Goal: Task Accomplishment & Management: Use online tool/utility

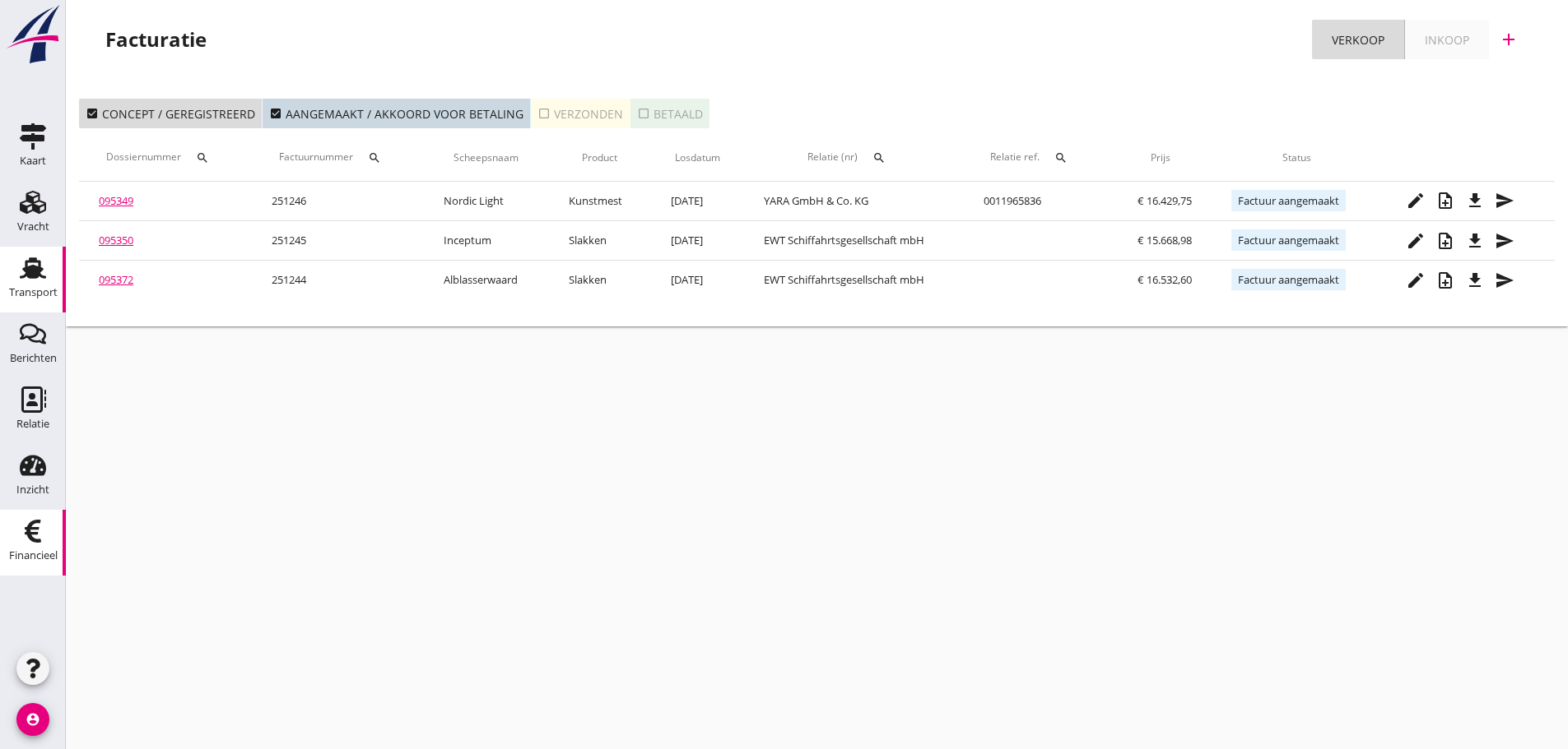
click at [18, 289] on div "Transport" at bounding box center [33, 293] width 49 height 11
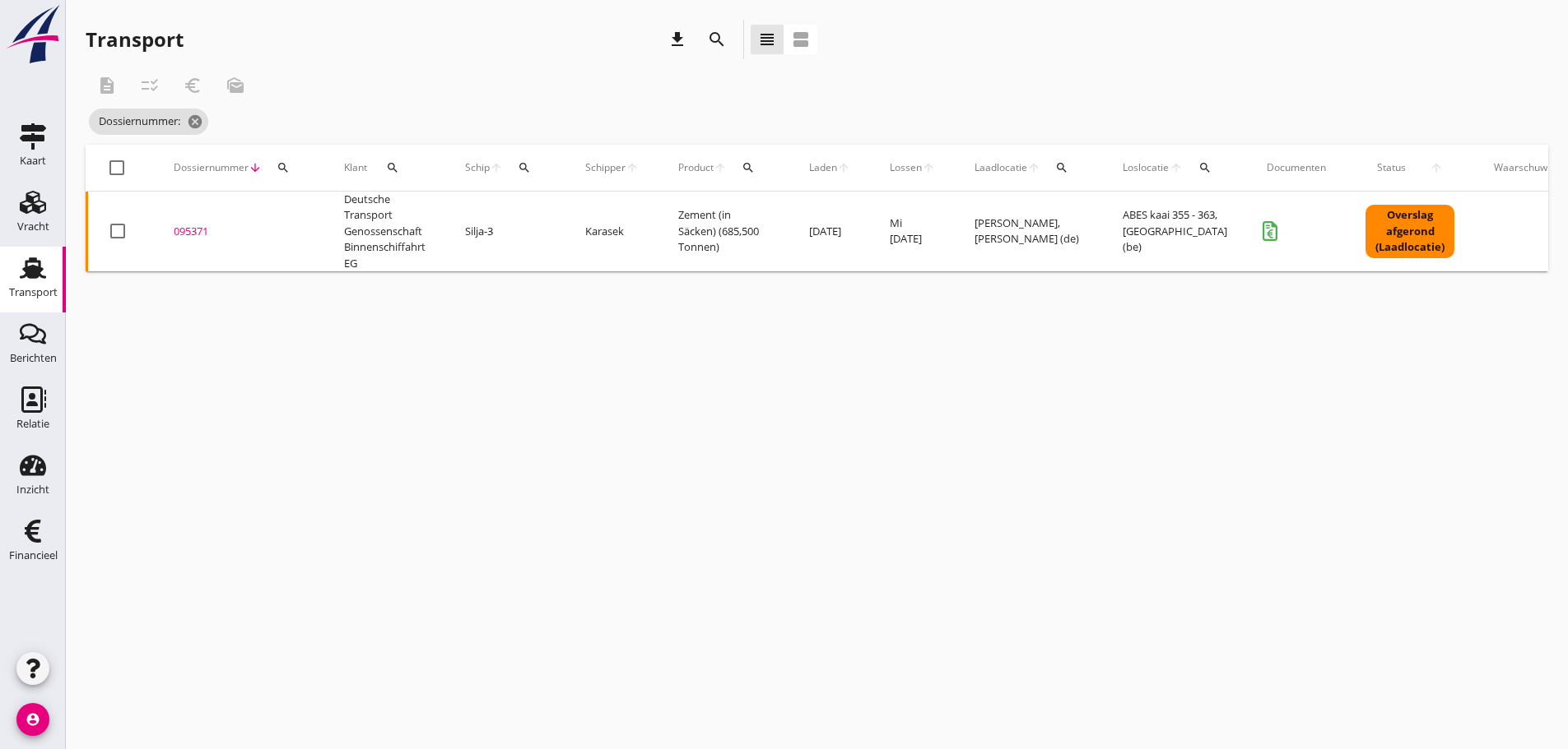
click at [280, 170] on icon "search" at bounding box center [283, 168] width 13 height 13
drag, startPoint x: 338, startPoint y: 450, endPoint x: 267, endPoint y: 277, distance: 187.0
click at [340, 434] on div "cancel You are impersonating another user. Transport download search view_headl…" at bounding box center [817, 374] width 1502 height 749
click at [23, 562] on div "Financieel" at bounding box center [33, 556] width 49 height 23
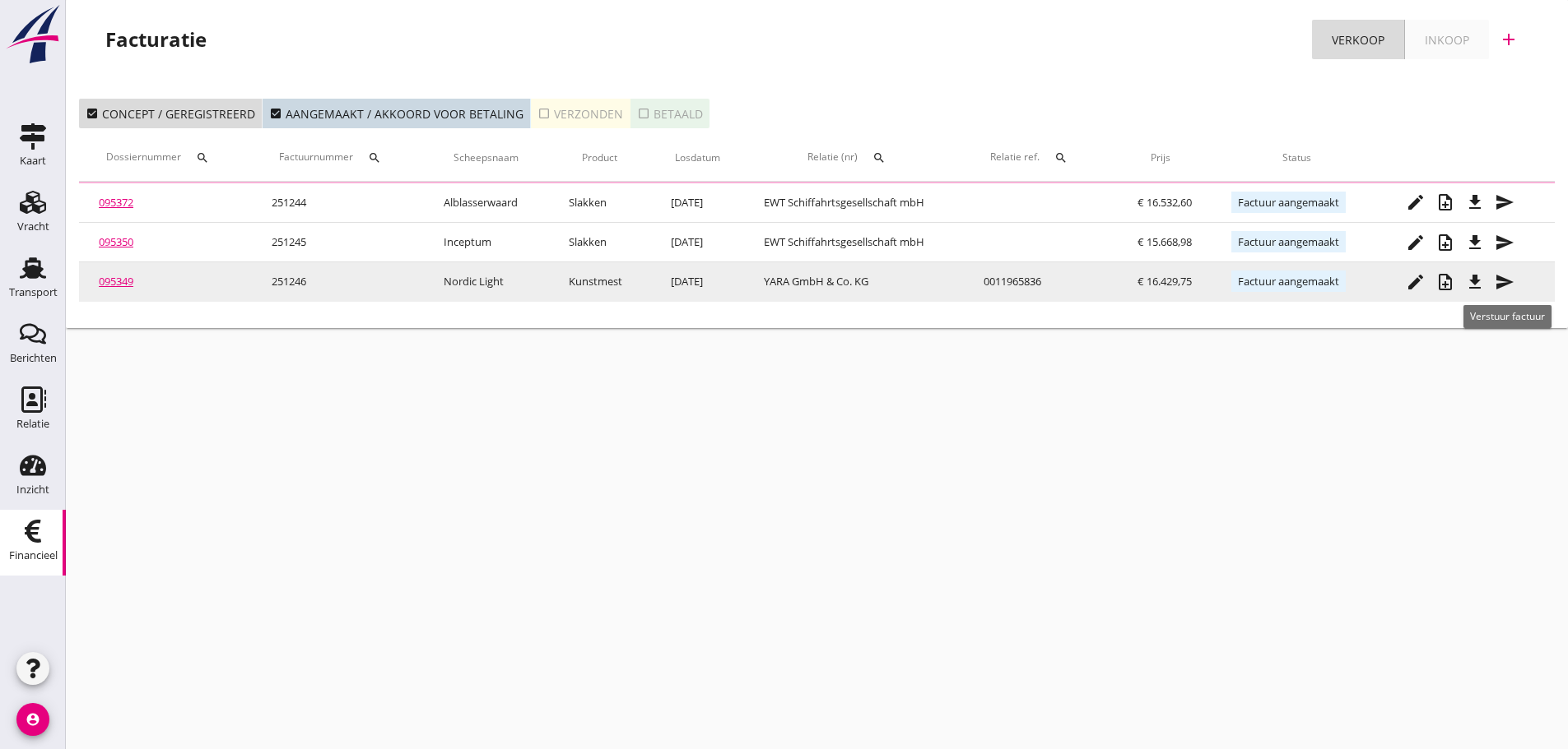
click at [1515, 282] on icon "send" at bounding box center [1504, 282] width 20 height 20
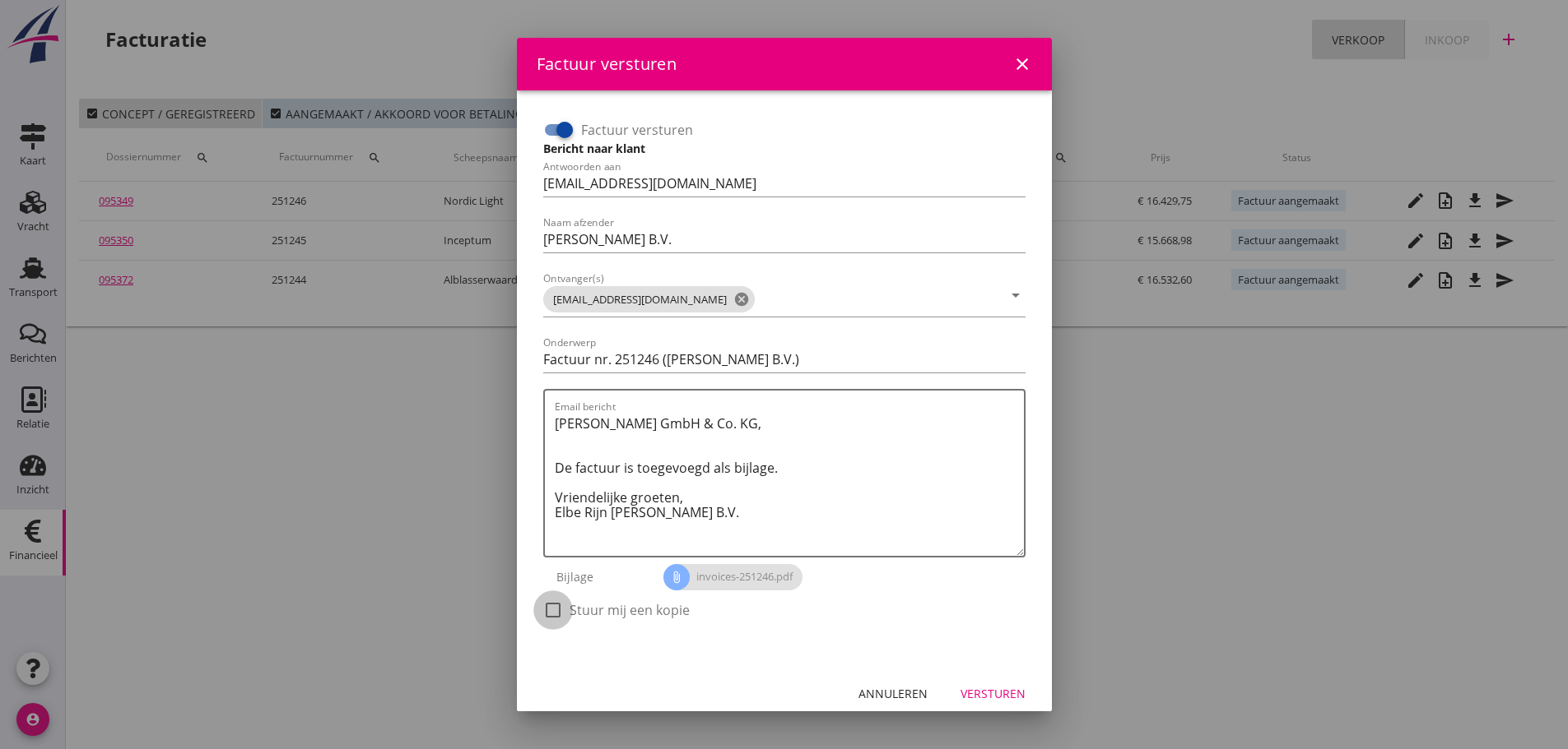
click at [557, 620] on div at bounding box center [553, 611] width 28 height 28
checkbox input "true"
click at [995, 699] on div "Versturen" at bounding box center [992, 693] width 65 height 17
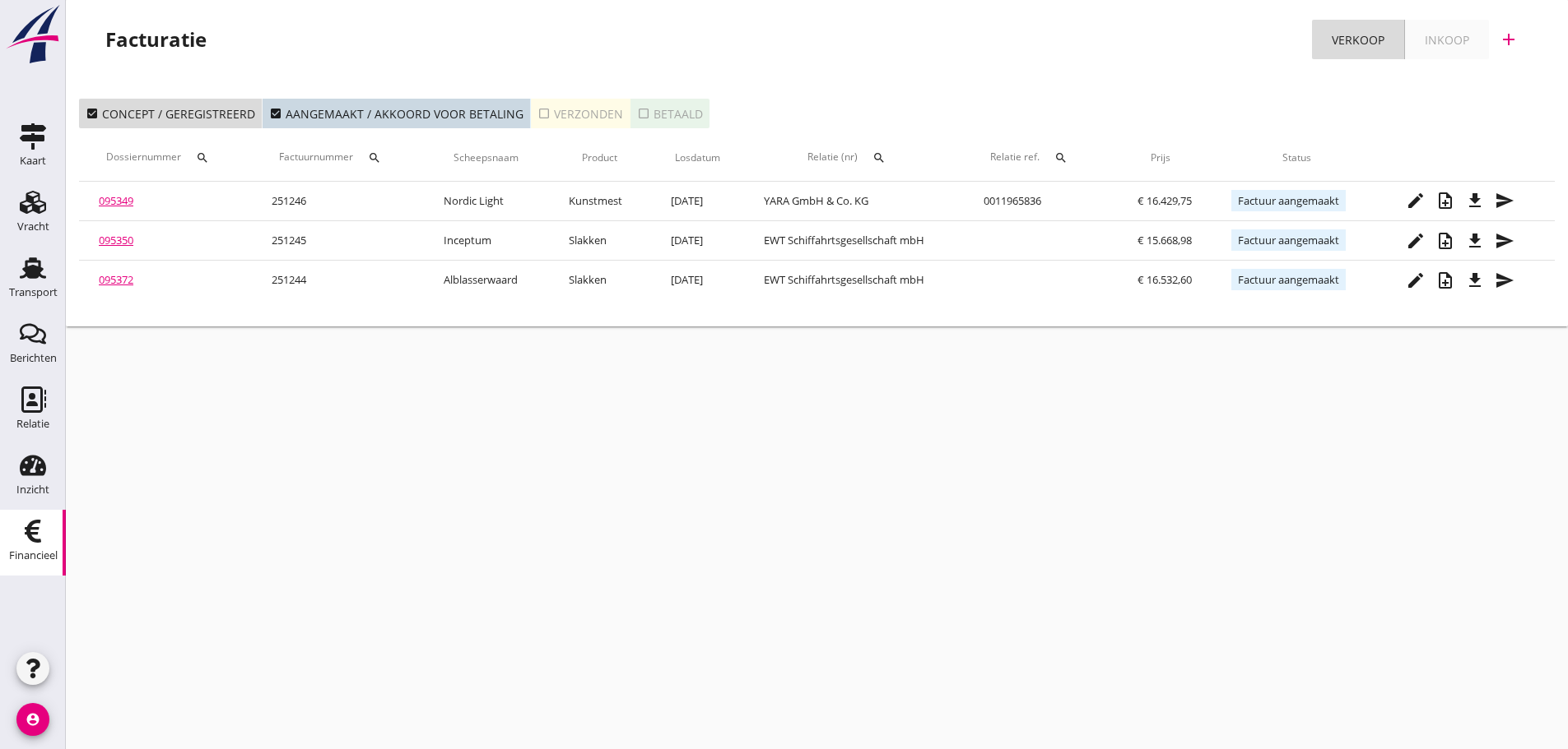
drag, startPoint x: 1457, startPoint y: 429, endPoint x: 1454, endPoint y: 340, distance: 89.1
click at [1454, 424] on div "cancel You are impersonating another user. Facturatie Verkoop Inkoop add check_…" at bounding box center [817, 374] width 1502 height 749
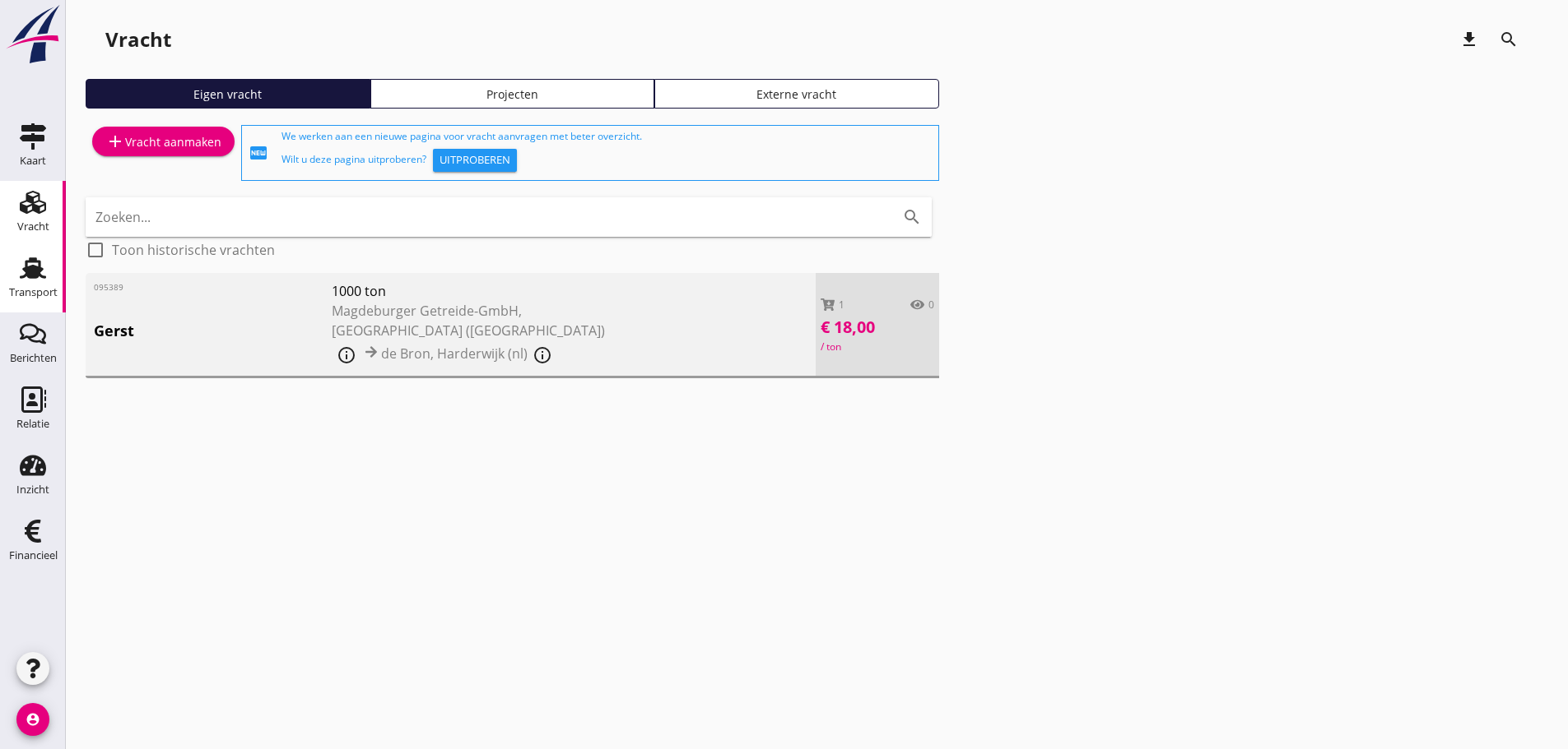
click at [18, 285] on div "Transport" at bounding box center [33, 293] width 49 height 23
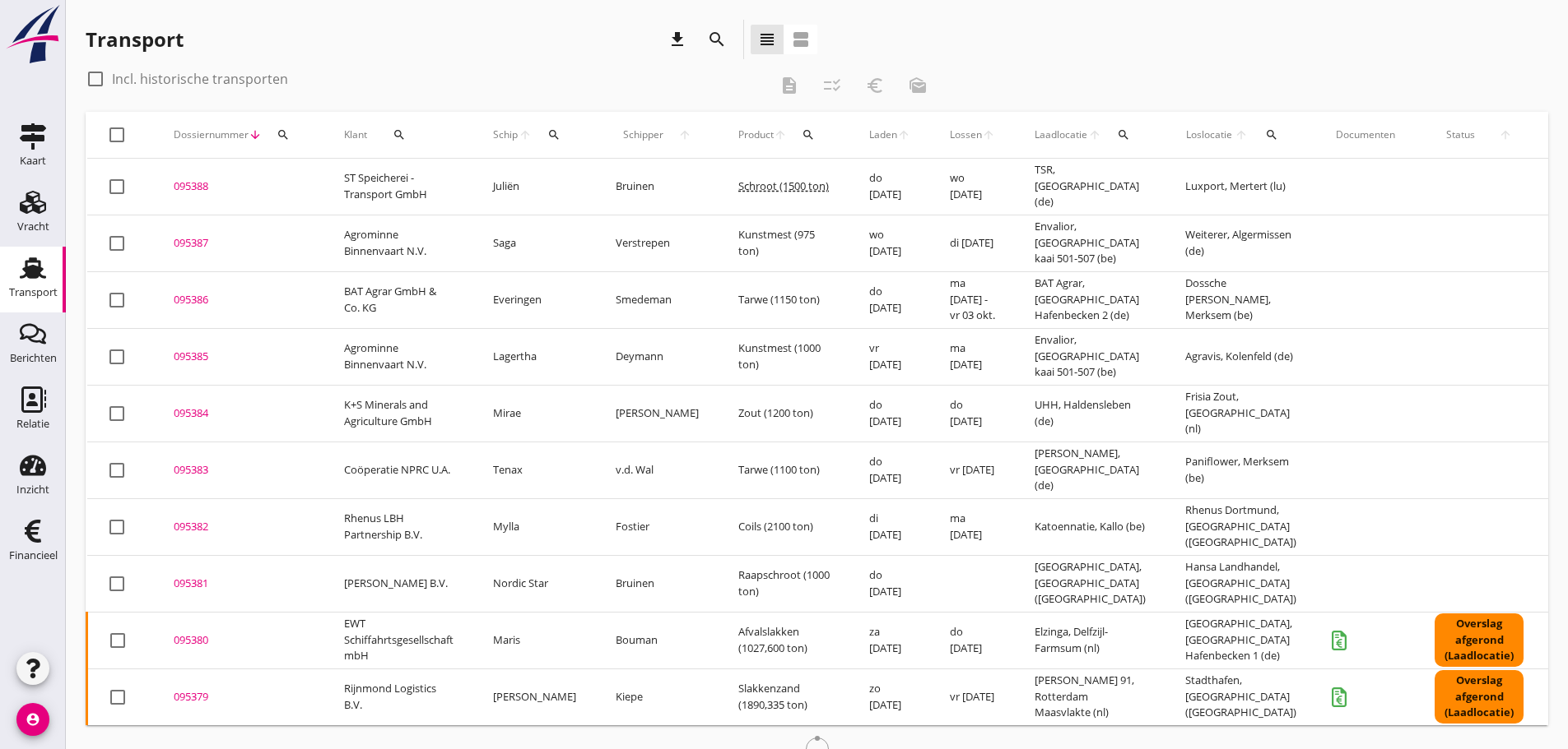
click at [277, 134] on icon "search" at bounding box center [283, 135] width 13 height 13
click at [326, 187] on input "Zoeken op dossiernummer..." at bounding box center [360, 183] width 171 height 27
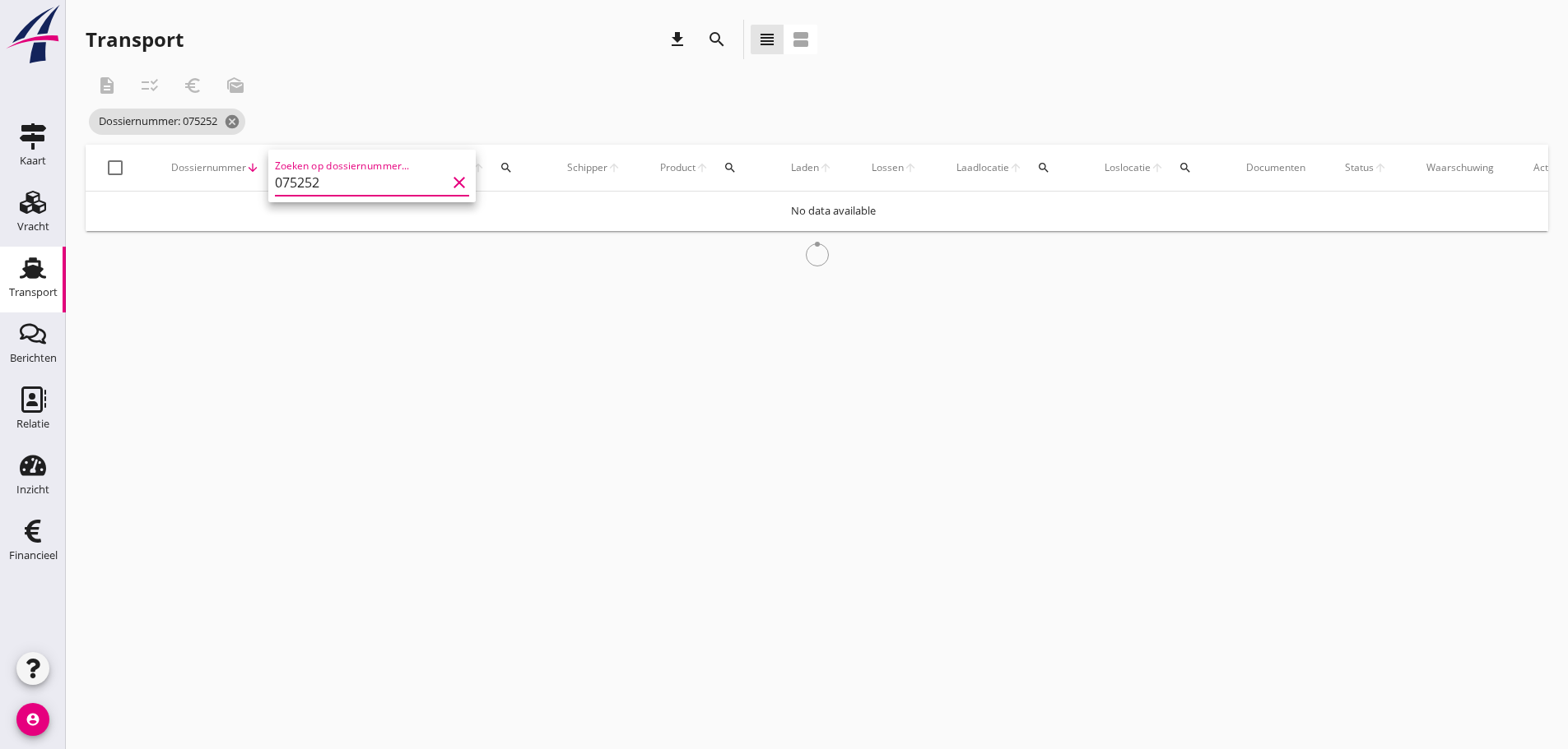
type input "075252"
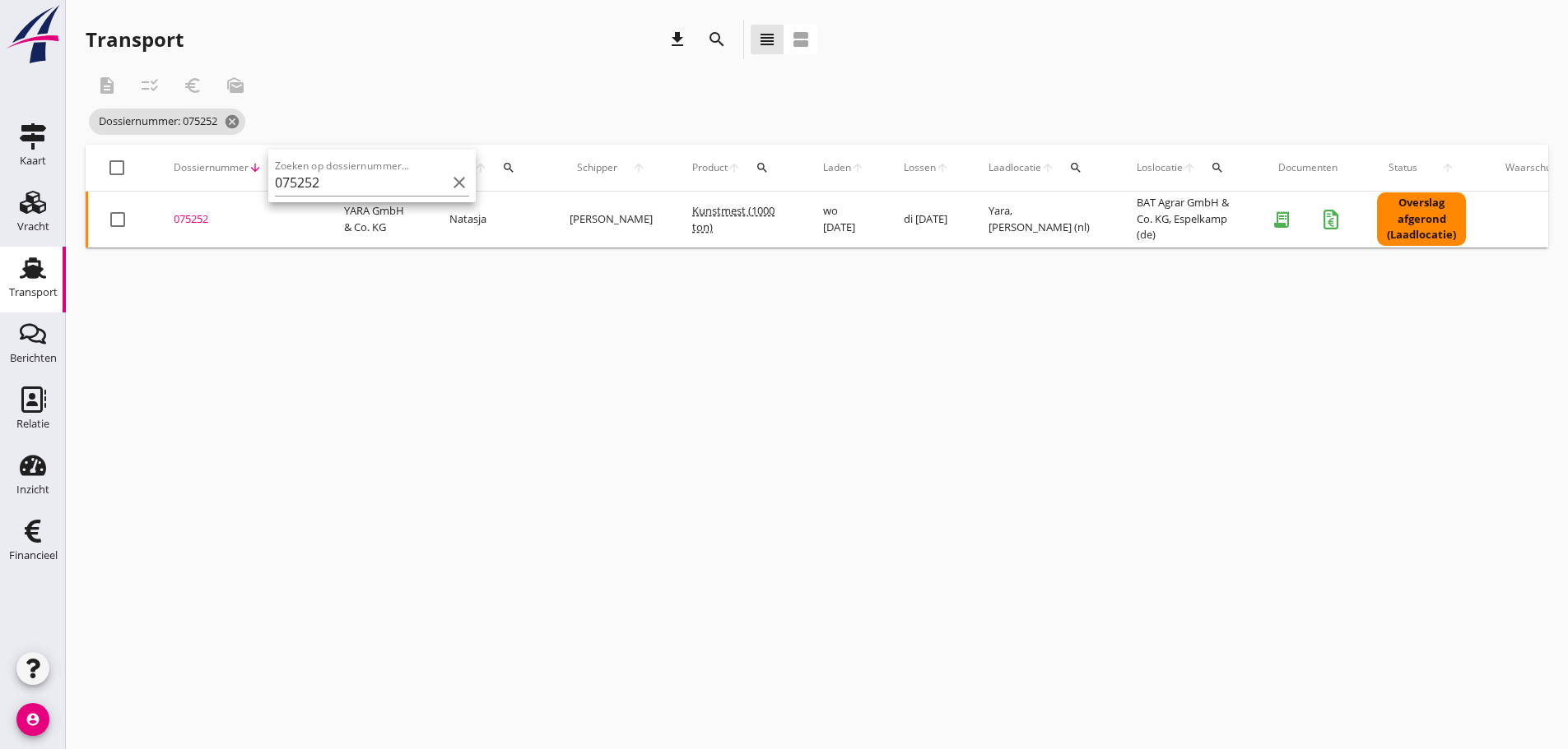
click at [201, 218] on div "075252" at bounding box center [239, 220] width 131 height 17
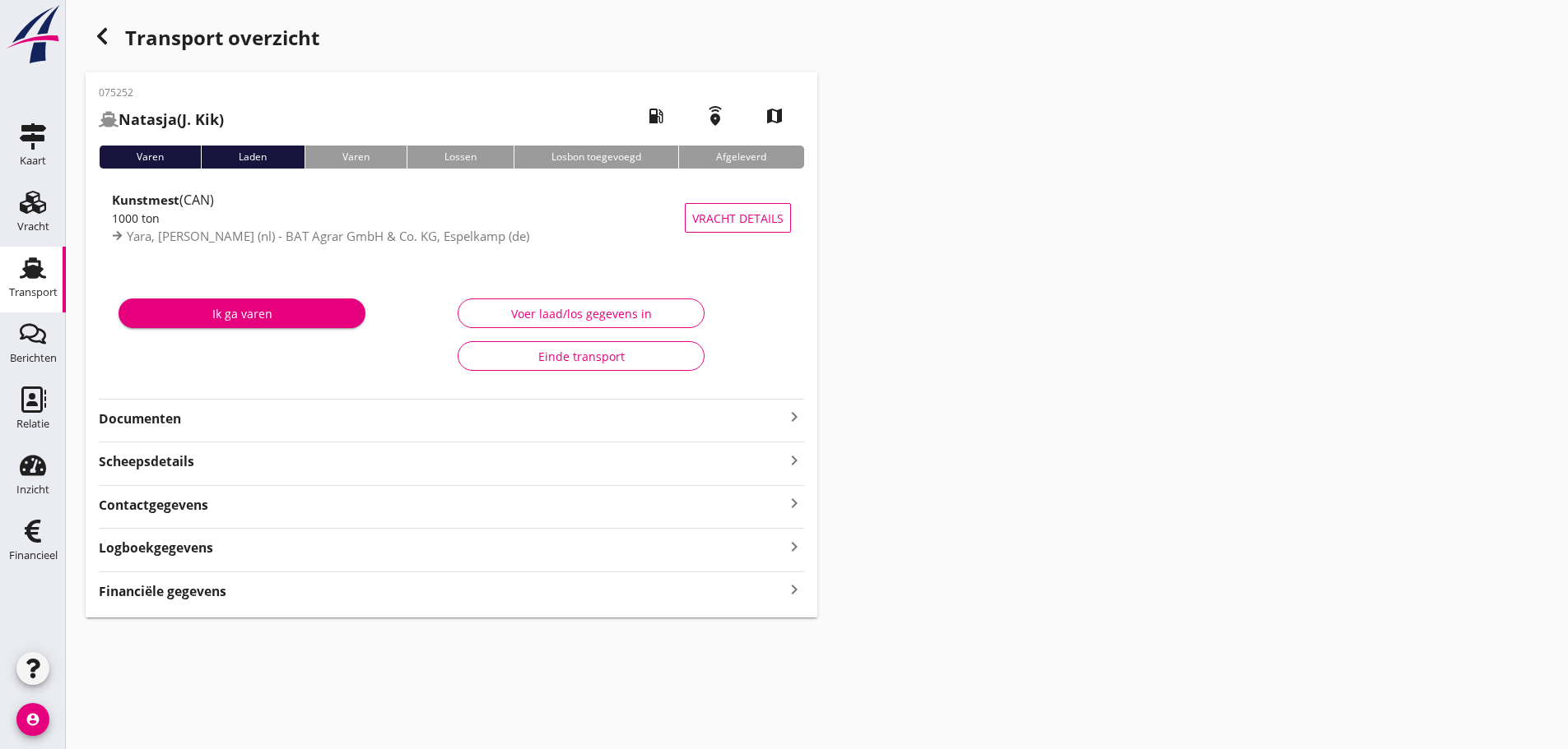
click at [796, 587] on icon "keyboard_arrow_right" at bounding box center [794, 589] width 20 height 22
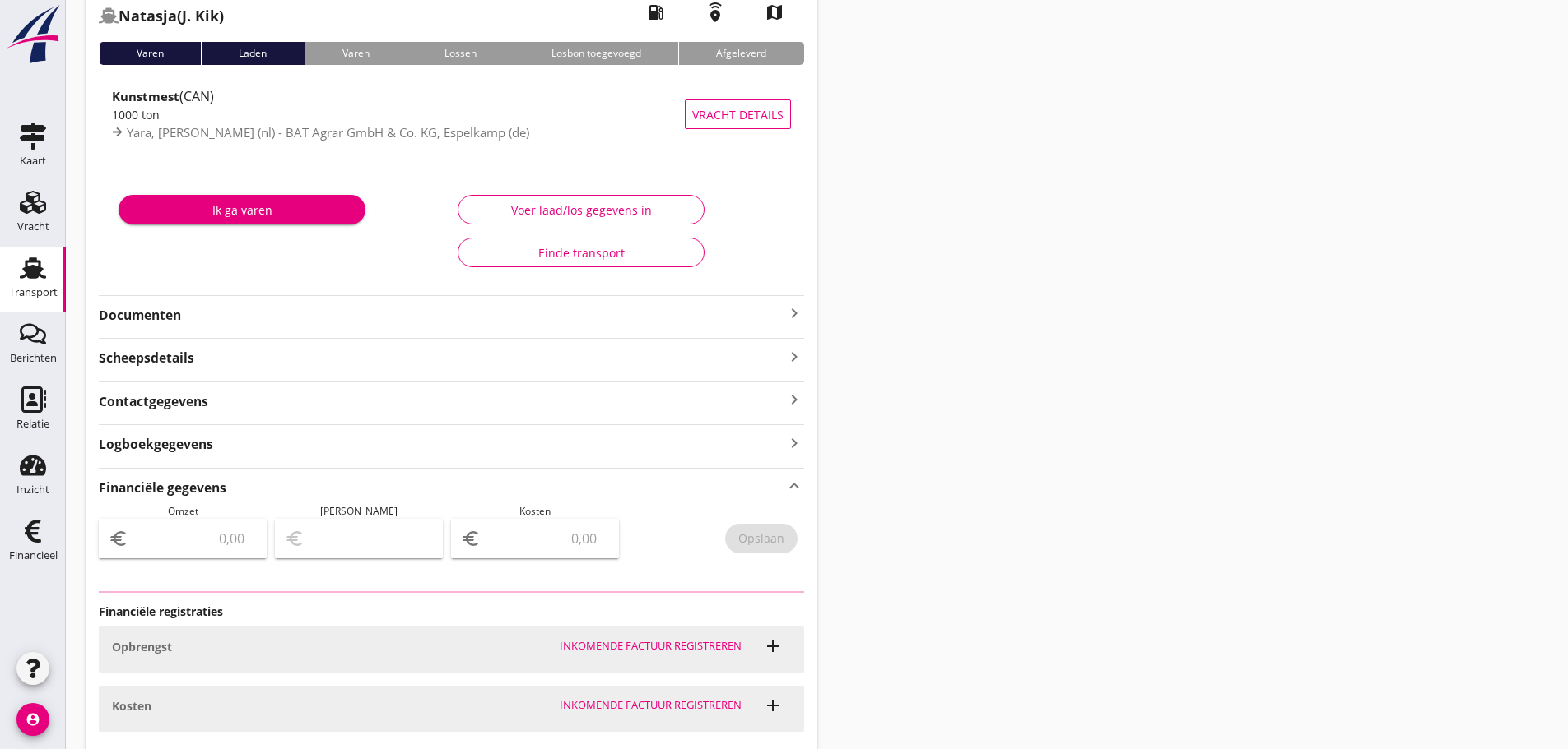
scroll to position [223, 0]
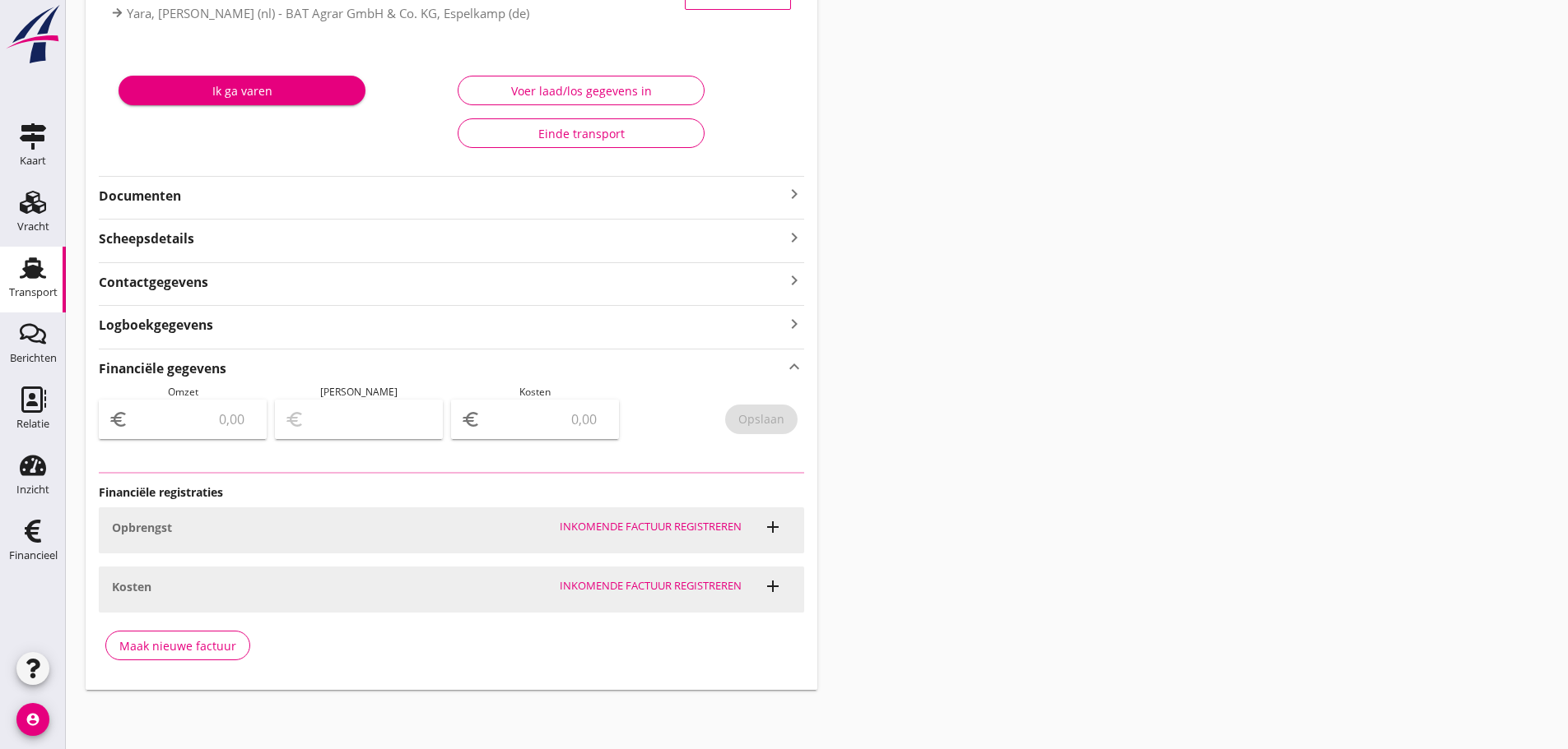
type input "21910.6"
type input "1439.68"
type input "20470.92"
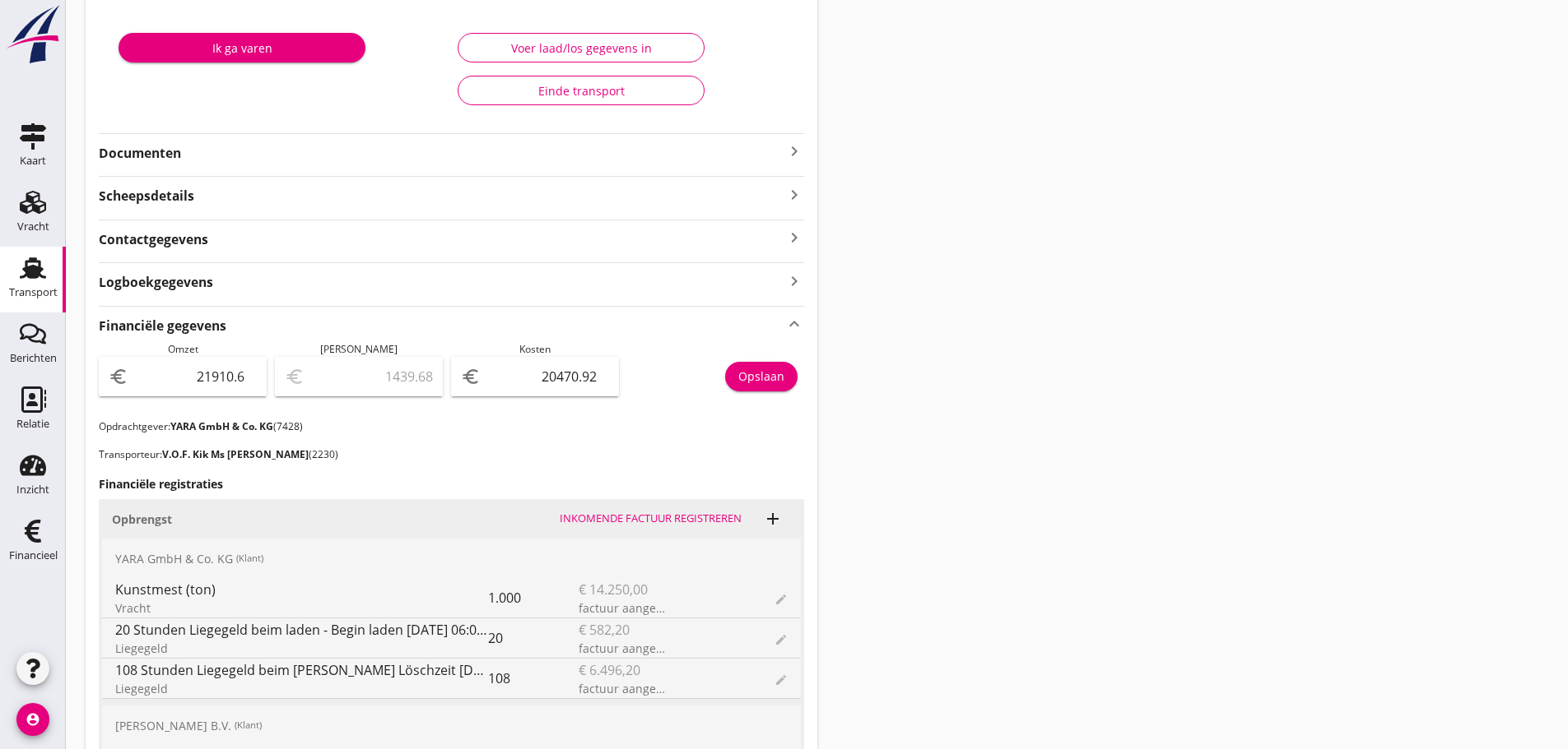
scroll to position [237, 0]
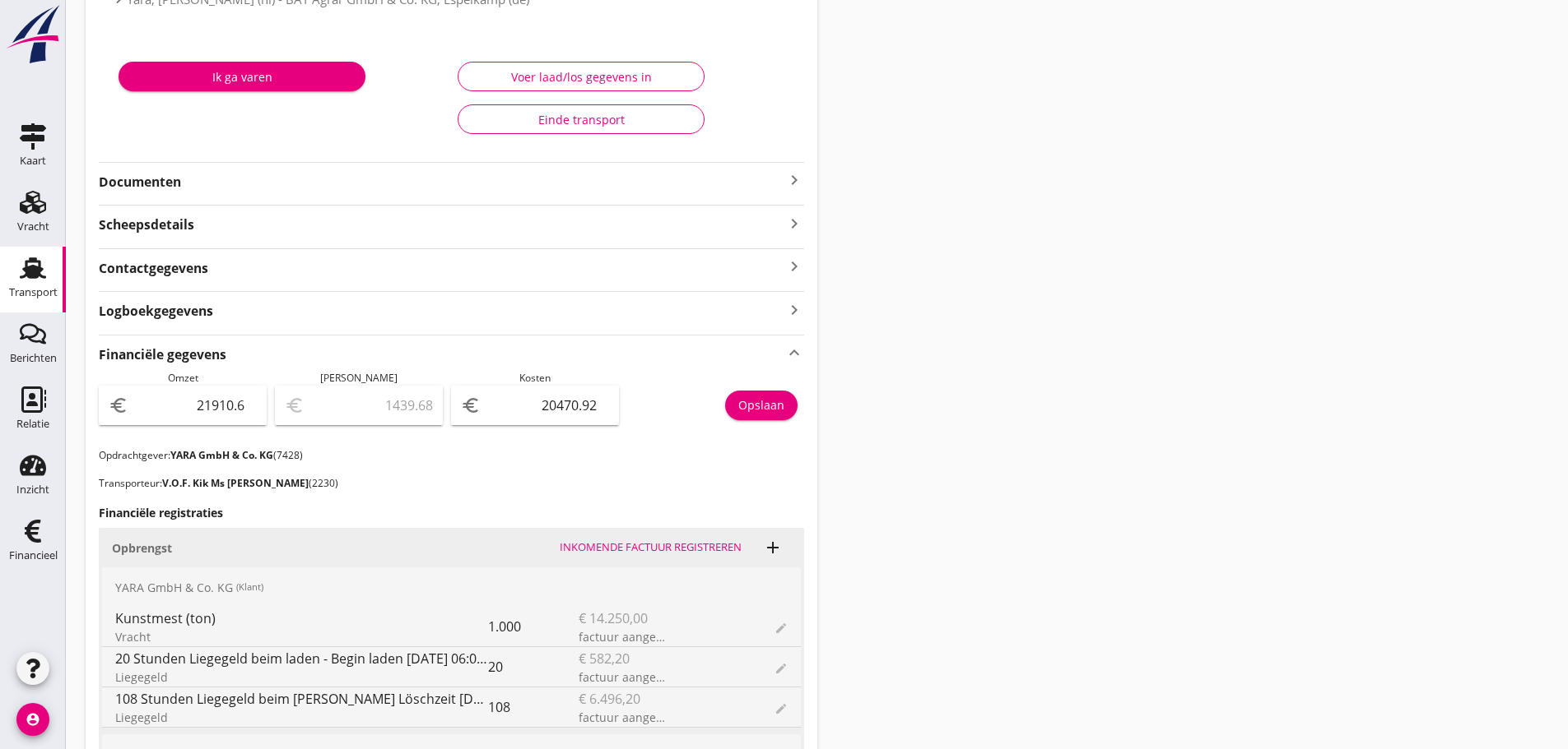
click at [789, 178] on icon "keyboard_arrow_right" at bounding box center [794, 180] width 20 height 20
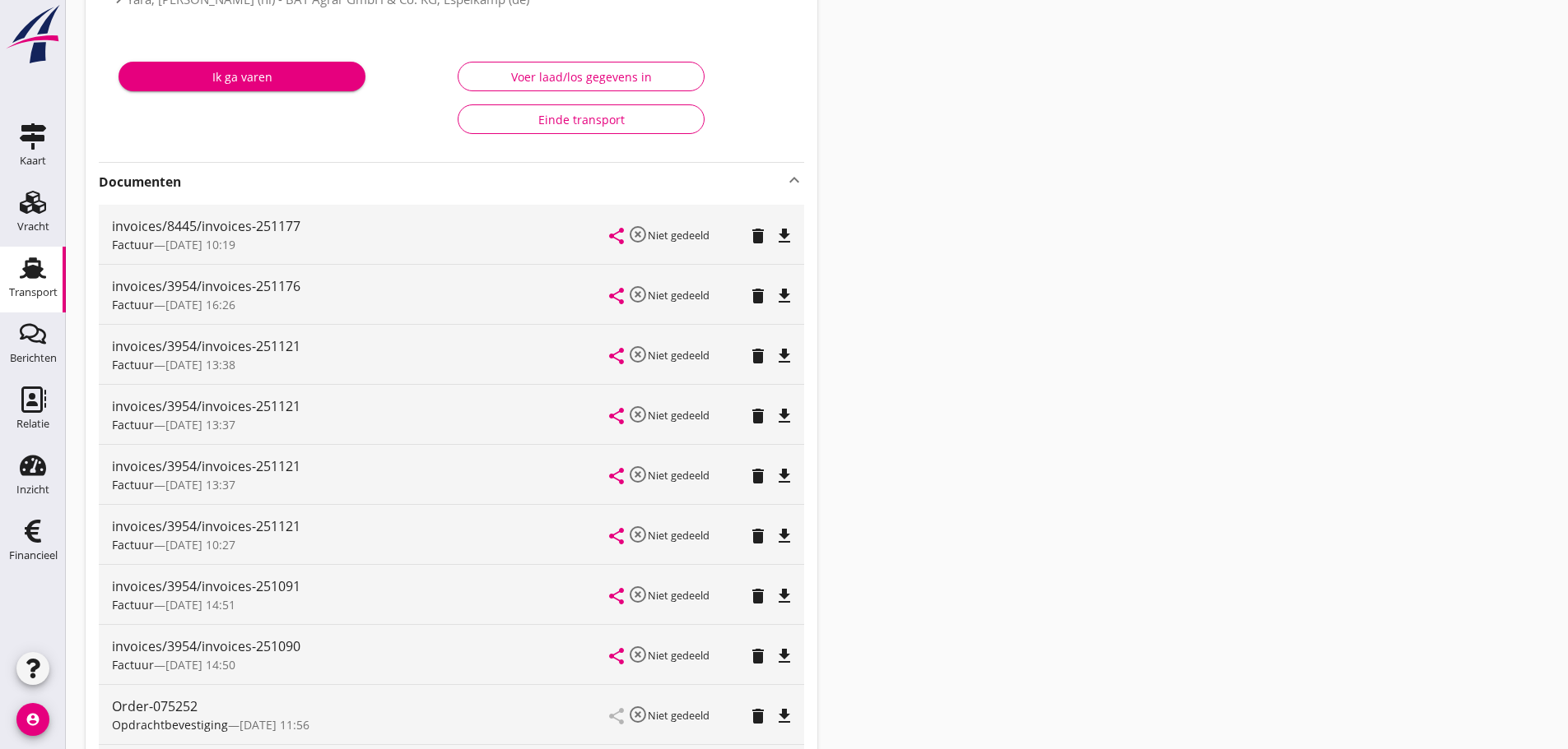
click at [779, 354] on icon "file_download" at bounding box center [784, 356] width 20 height 20
click at [792, 293] on icon "file_download" at bounding box center [784, 296] width 20 height 20
click at [782, 238] on icon "file_download" at bounding box center [784, 236] width 20 height 20
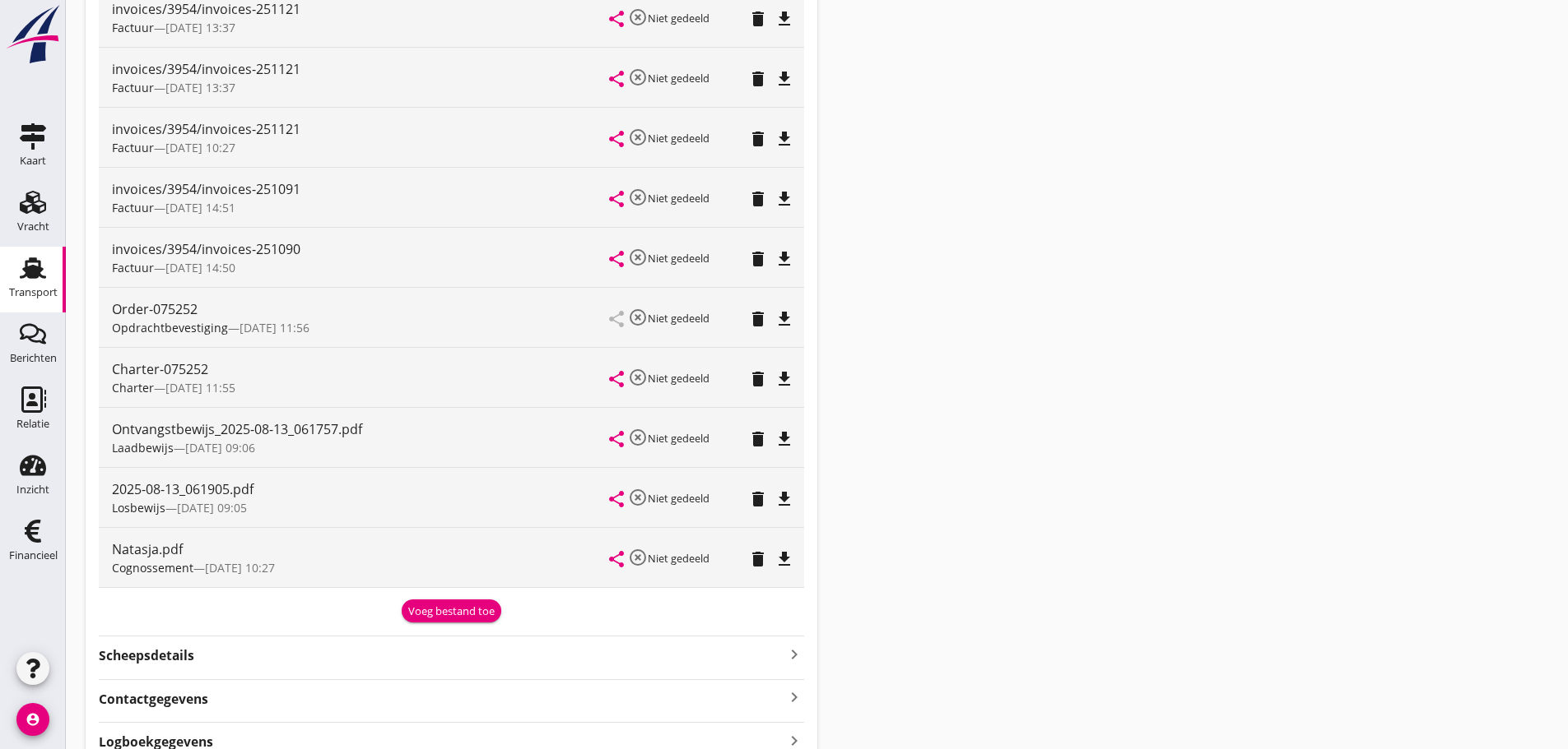
scroll to position [648, 0]
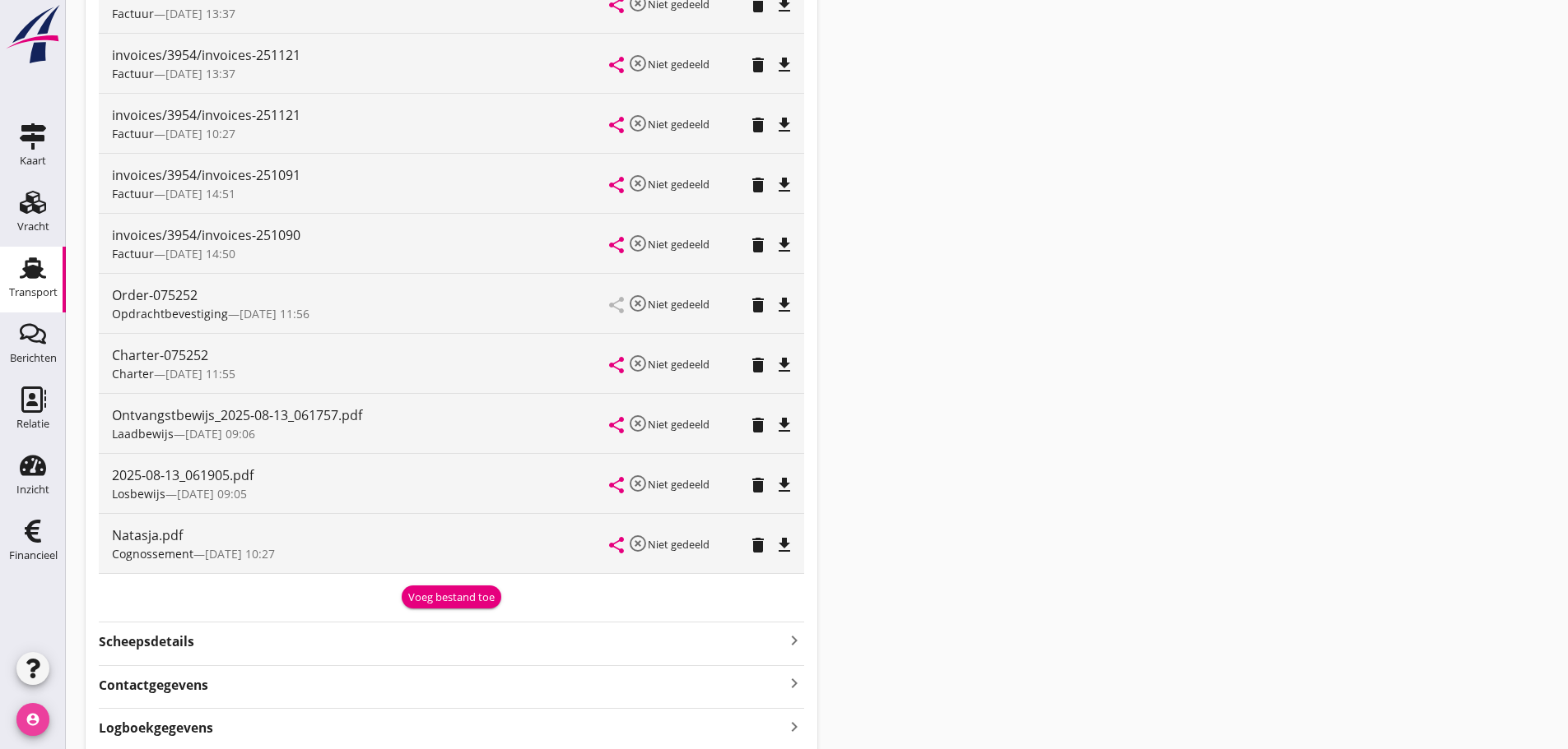
click at [36, 728] on icon "account_circle" at bounding box center [33, 720] width 33 height 33
click at [112, 705] on div "Uitloggen" at bounding box center [123, 714] width 70 height 20
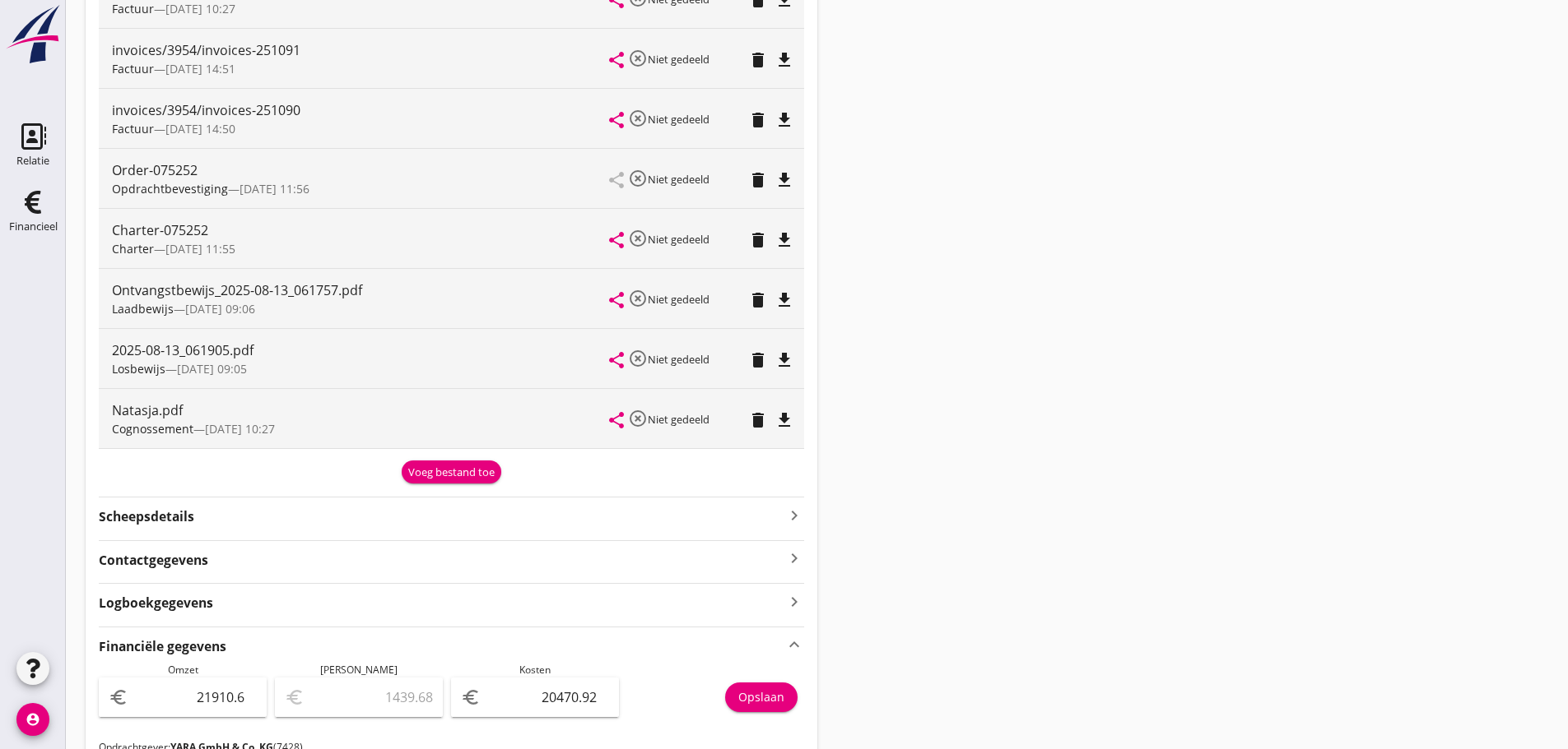
scroll to position [523, 0]
